Goal: Task Accomplishment & Management: Use online tool/utility

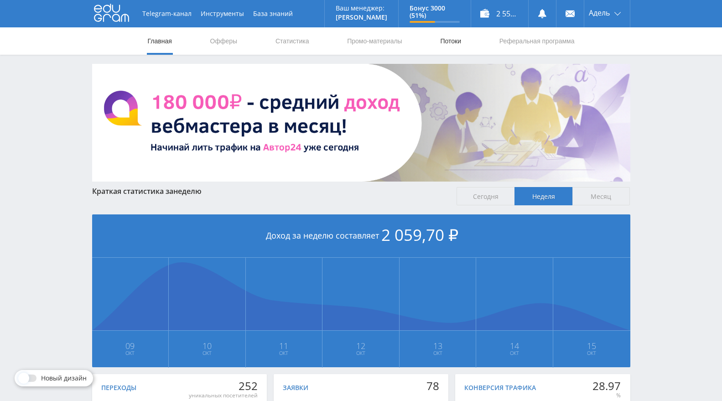
click at [452, 37] on link "Потоки" at bounding box center [450, 40] width 23 height 27
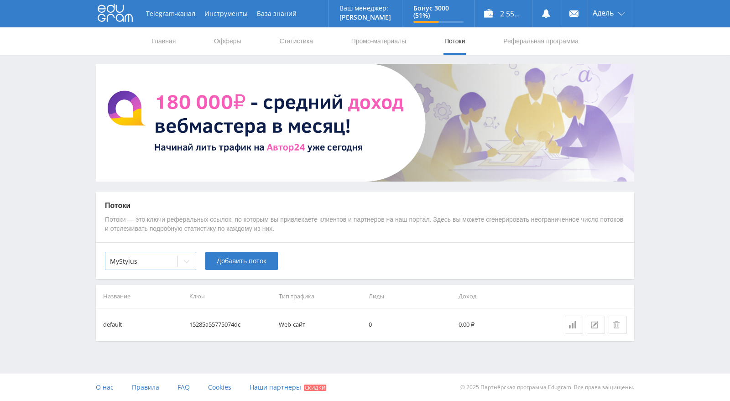
click at [154, 266] on div "MyStylus" at bounding box center [141, 261] width 72 height 13
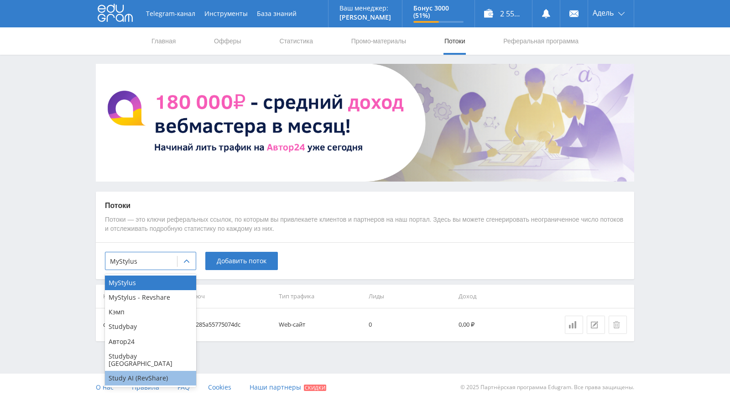
click at [151, 372] on div "Study AI (RevShare)" at bounding box center [150, 378] width 91 height 15
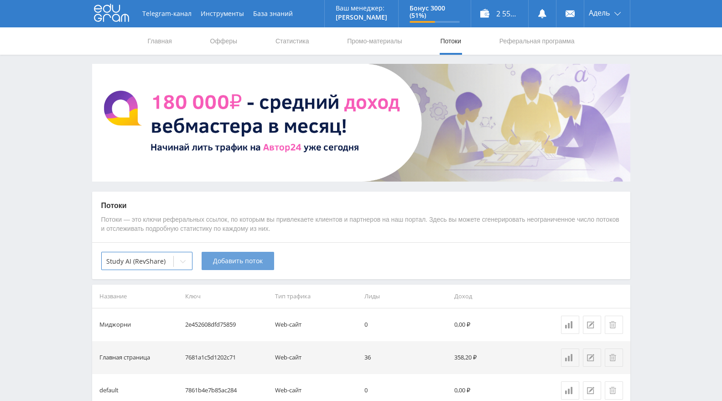
click at [241, 259] on span "Добавить поток" at bounding box center [238, 260] width 50 height 7
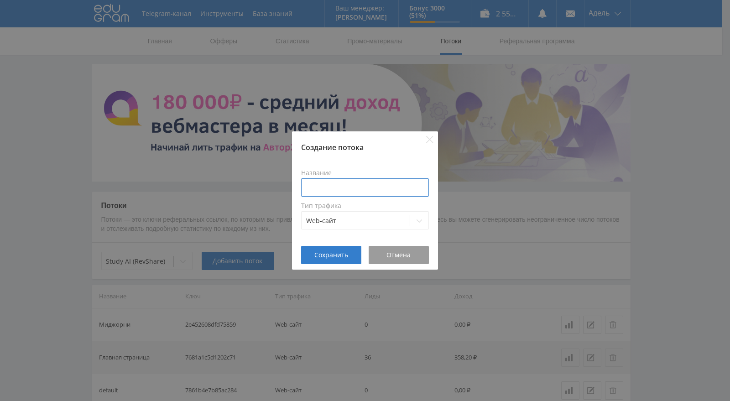
click at [352, 187] on input at bounding box center [365, 187] width 128 height 18
type input "Сора 2"
click at [346, 264] on div "Сохранить Отмена" at bounding box center [365, 258] width 146 height 24
click at [338, 251] on span "Сохранить" at bounding box center [331, 254] width 34 height 7
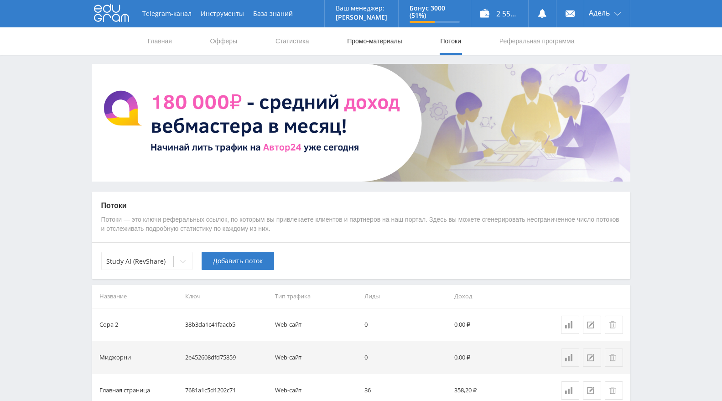
click at [388, 51] on link "Промо-материалы" at bounding box center [374, 40] width 57 height 27
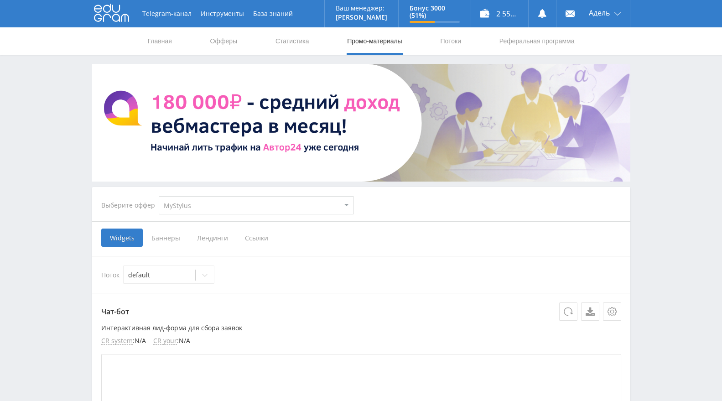
click at [275, 203] on select "MyStylus MyStylus - Revshare Кэмп Studybay Автор24 Studybay Brazil Study AI (Re…" at bounding box center [256, 205] width 195 height 18
select select "376"
click at [159, 196] on select "MyStylus MyStylus - Revshare Кэмп Studybay Автор24 Studybay Brazil Study AI (Re…" at bounding box center [256, 205] width 195 height 18
select select "376"
click at [168, 239] on span "Ссылки" at bounding box center [163, 238] width 41 height 18
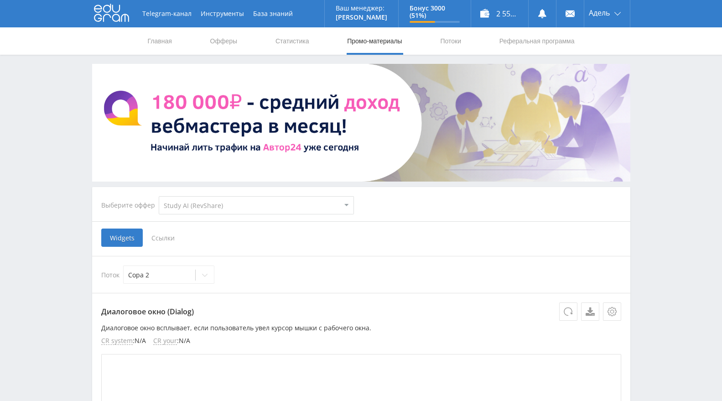
click at [0, 0] on input "Ссылки" at bounding box center [0, 0] width 0 height 0
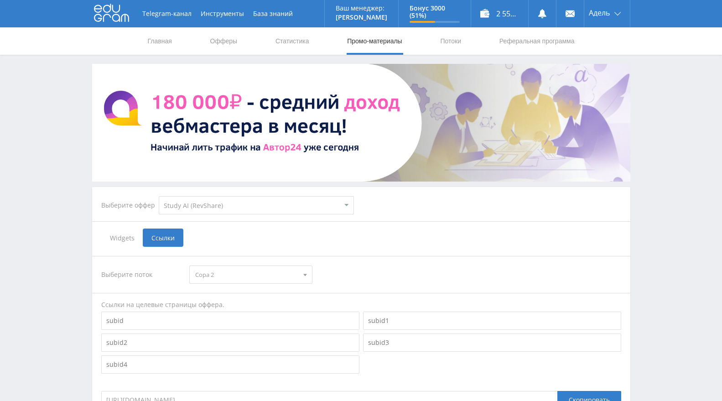
scroll to position [147, 0]
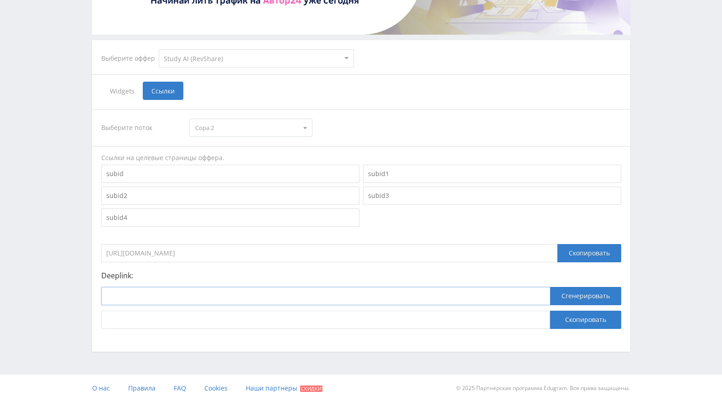
click at [278, 297] on input at bounding box center [325, 296] width 449 height 18
paste input "https://study24.ai/chat/sora"
type input "https://study24.ai/chat/sora"
click at [597, 296] on button "Сгенерировать" at bounding box center [585, 296] width 71 height 18
click at [586, 316] on button "Скопировать" at bounding box center [585, 320] width 71 height 18
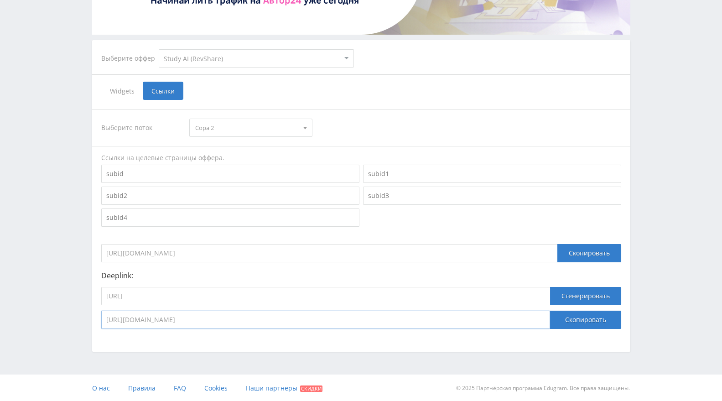
scroll to position [0, 0]
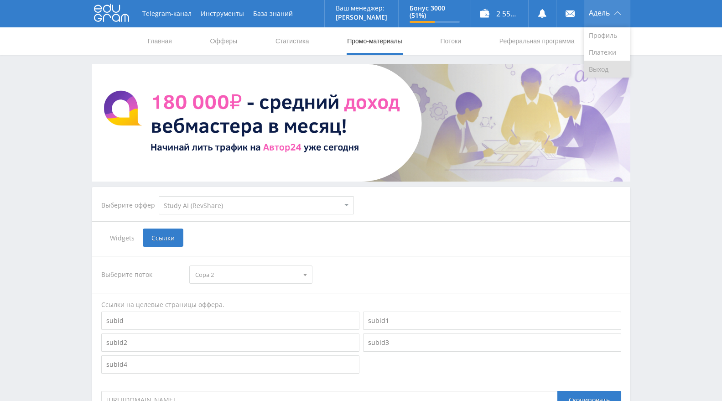
click at [598, 66] on link "Выход" at bounding box center [607, 69] width 46 height 16
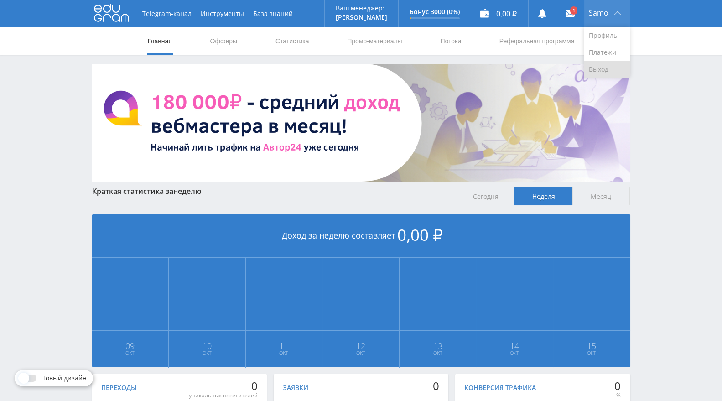
click at [599, 65] on link "Выход" at bounding box center [607, 69] width 46 height 16
